Goal: Answer question/provide support

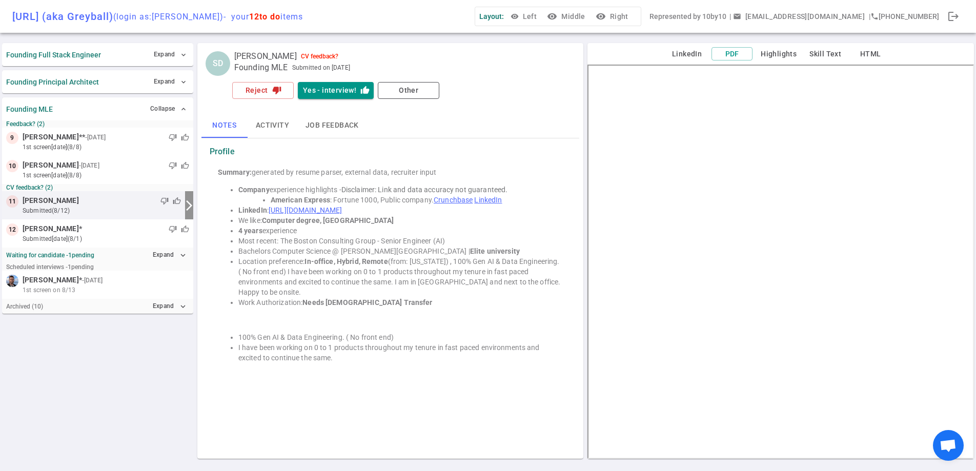
click at [342, 208] on link "[URL][DOMAIN_NAME]" at bounding box center [305, 210] width 73 height 8
click at [334, 94] on button "Yes - interview! thumb_up" at bounding box center [336, 90] width 76 height 17
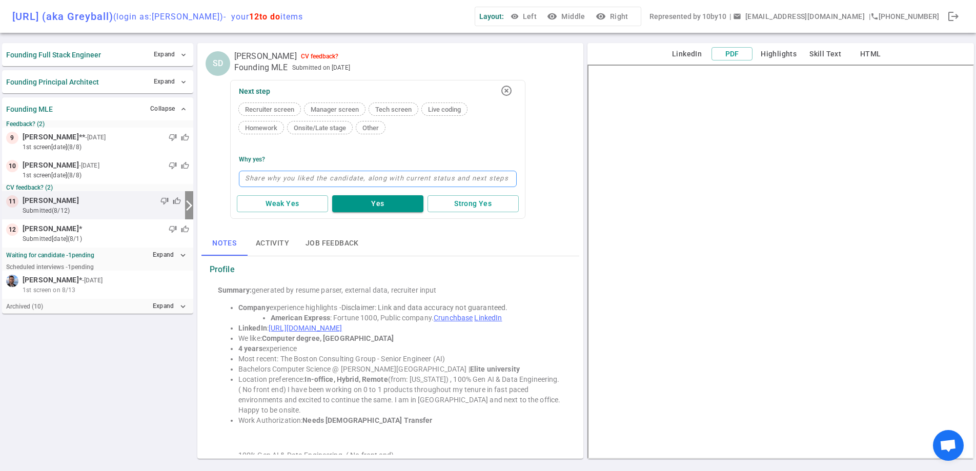
type textarea "c"
type textarea "cou"
type textarea "could"
type textarea "could b"
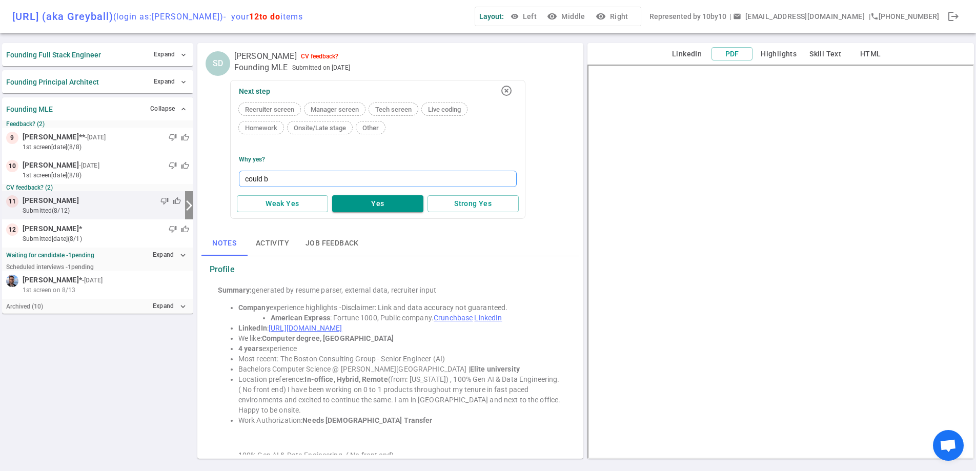
type textarea "could be"
type textarea "could be i"
type textarea "could be in"
type textarea "could be int"
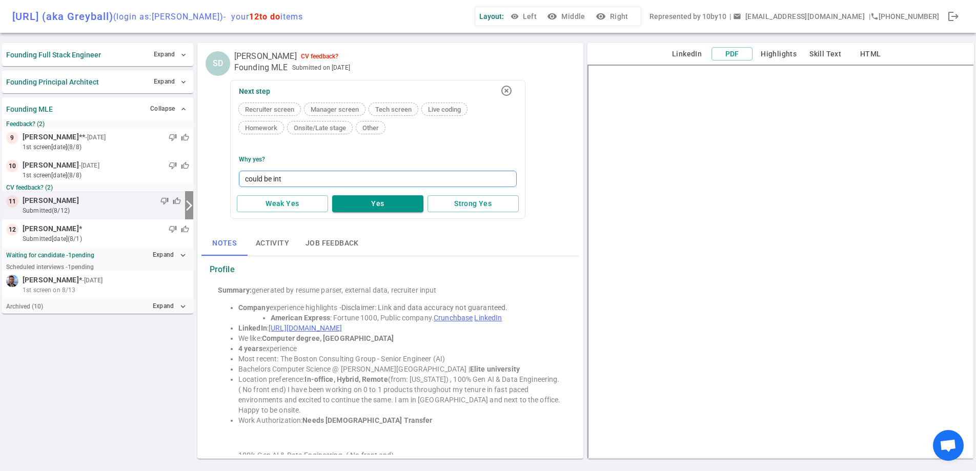
type textarea "could be intr"
type textarea "could be int"
type textarea "could be inte"
type textarea "could be inter"
type textarea "could be intere"
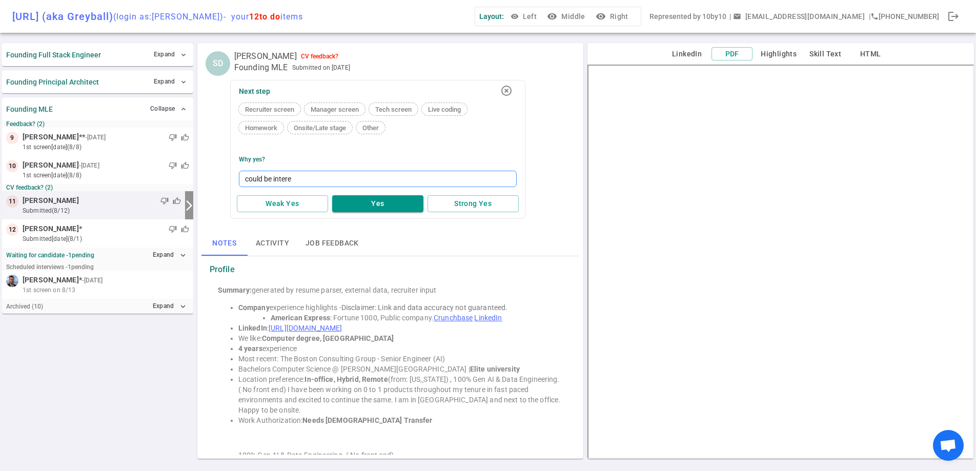
type textarea "could be interes"
type textarea "could be interest"
type textarea "could be intereste"
type textarea "could be interested"
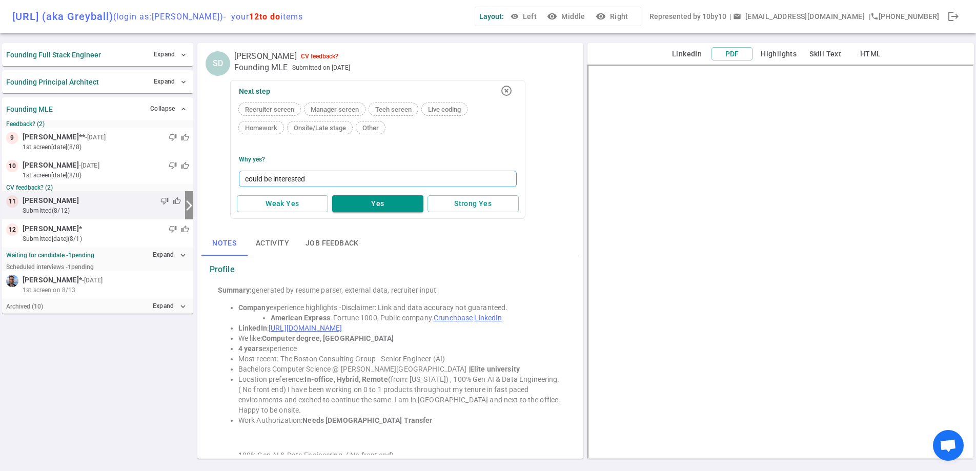
type textarea "could be interested F"
type textarea "could be interested FD"
type textarea "could be interested FDE"
type textarea "could be interested FDE t"
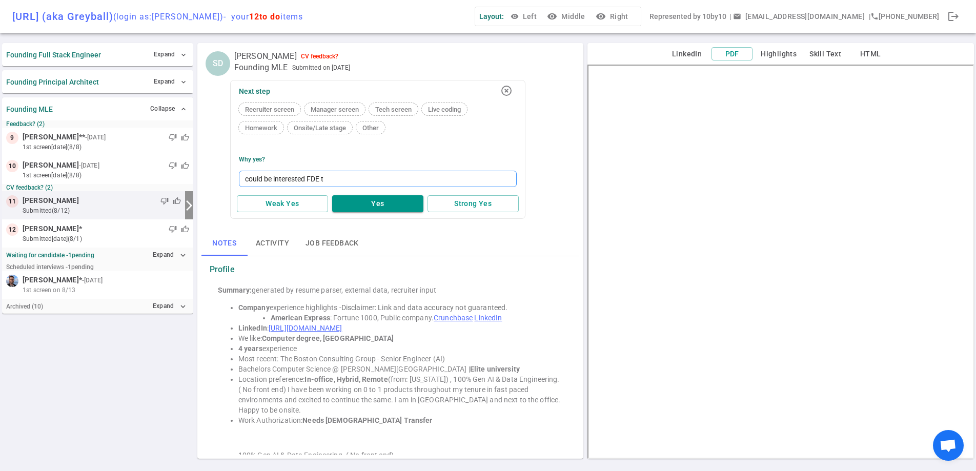
type textarea "could be interested FDE ty"
type textarea "could be interested FDE typ"
type textarea "could be interested FDE type"
type textarea "could be interested FDE type o"
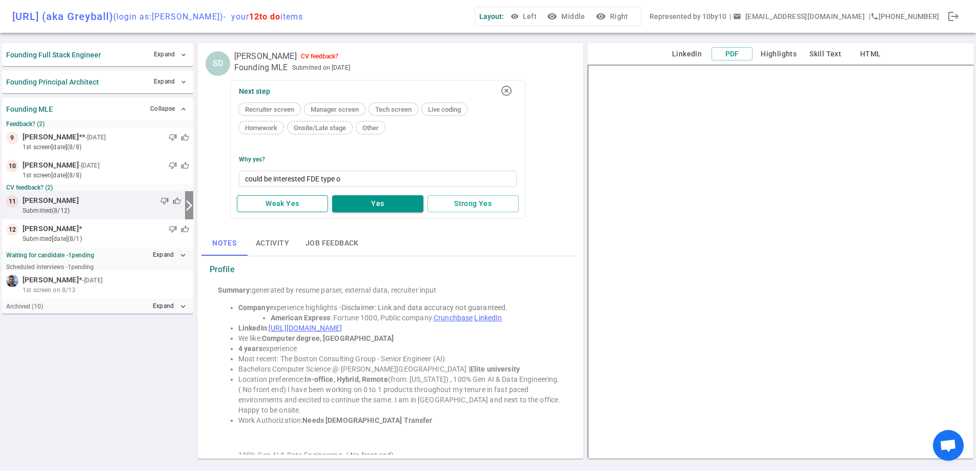
type textarea "could be interested FDE type of"
type textarea "could be interested FDE type of A"
type textarea "could be interested FDE type of AI"
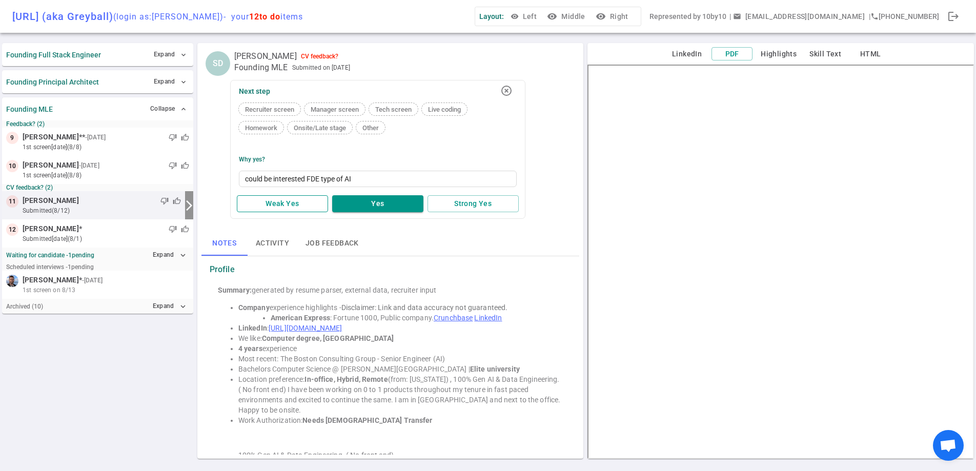
type textarea "could be interested FDE type of AI e"
type textarea "could be interested FDE type of AI en"
type textarea "could be interested FDE type of AI eng"
type textarea "could be interested FDE type of AI engi"
type textarea "could be interested FDE type of AI engin"
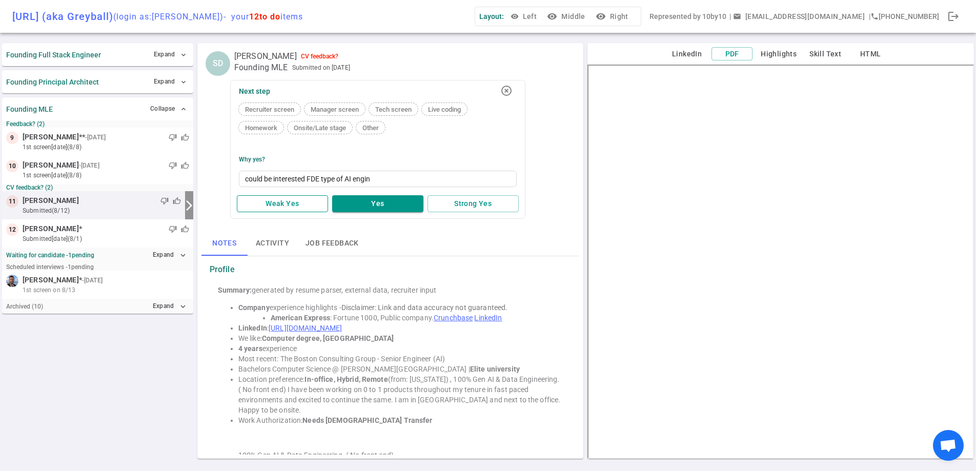
type textarea "could be interested FDE type of AI engine"
type textarea "could be interested FDE type of AI engineer"
click at [272, 207] on button "Weak Yes" at bounding box center [282, 203] width 91 height 17
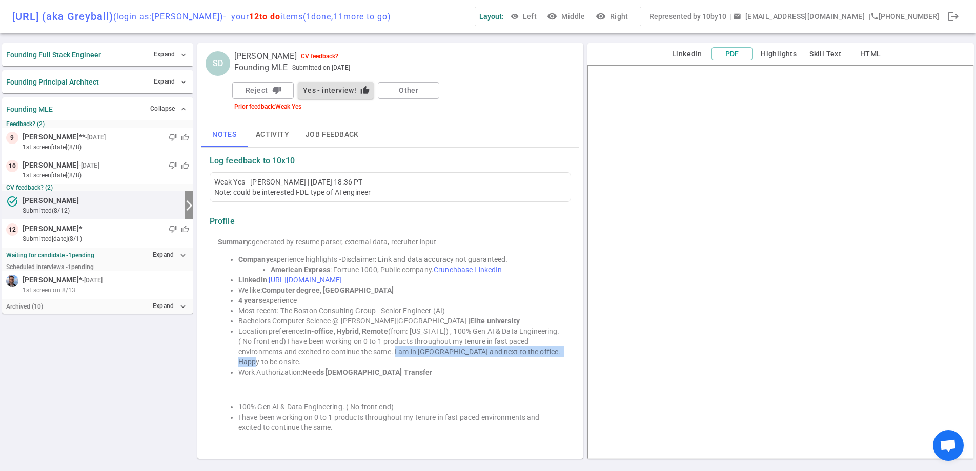
drag, startPoint x: 389, startPoint y: 360, endPoint x: 397, endPoint y: 348, distance: 14.7
click at [397, 348] on li "Location preference: In-office, Hybrid, Remote (from: [US_STATE]) , 100% Gen AI…" at bounding box center [400, 346] width 325 height 41
click at [468, 337] on li "Location preference: In-office, Hybrid, Remote (from: [US_STATE]) , 100% Gen AI…" at bounding box center [400, 346] width 325 height 41
